Goal: Information Seeking & Learning: Understand process/instructions

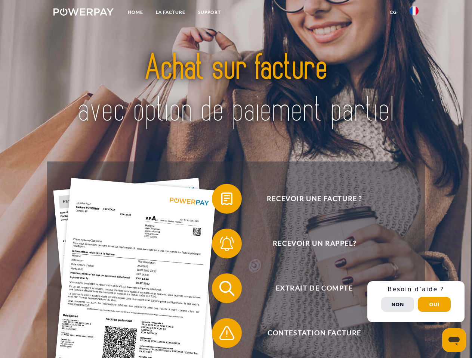
click at [83, 13] on img at bounding box center [83, 11] width 60 height 7
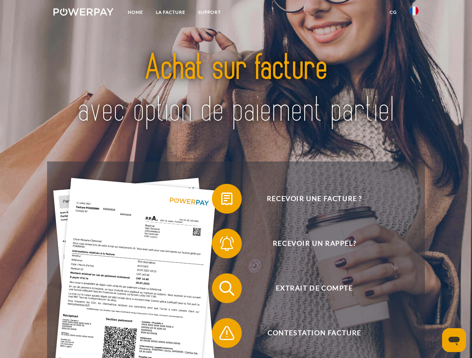
click at [414, 13] on img at bounding box center [413, 10] width 9 height 9
click at [393, 12] on link "CG" at bounding box center [393, 12] width 20 height 13
click at [221, 201] on span at bounding box center [215, 198] width 37 height 37
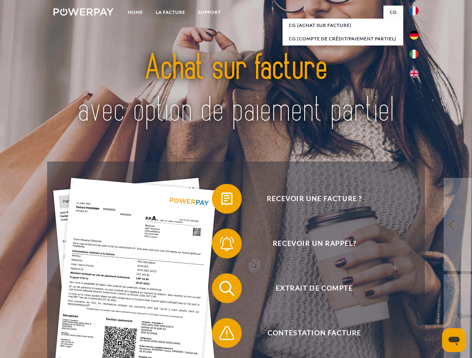
click at [221, 245] on div "Recevoir une facture ? Recevoir un rappel? Extrait de compte retour" at bounding box center [235, 311] width 377 height 299
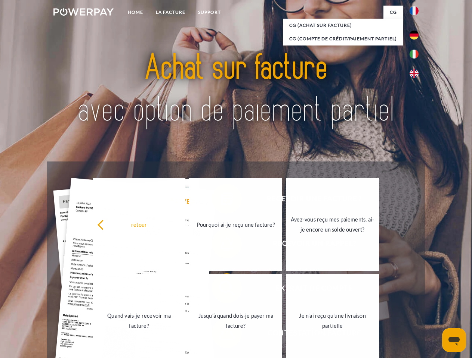
click at [221, 290] on link "Jusqu'à quand dois-je payer ma facture?" at bounding box center [235, 320] width 93 height 93
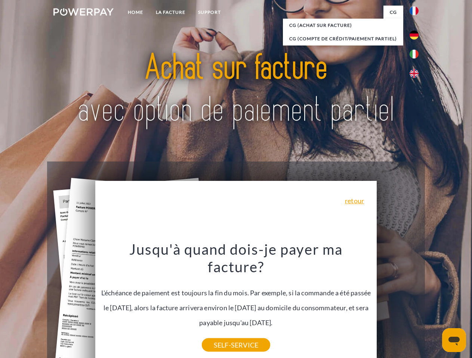
click at [221, 335] on div "Jusqu'à quand dois-je payer ma facture? L'échéance de paiement est toujours la …" at bounding box center [236, 292] width 273 height 105
click at [416, 302] on div "Recevoir une facture ? Recevoir un rappel? Extrait de compte retour" at bounding box center [235, 311] width 377 height 299
click at [397, 304] on span "Extrait de compte" at bounding box center [314, 289] width 183 height 30
click at [434, 305] on header "Home LA FACTURE Support" at bounding box center [236, 258] width 472 height 516
